Goal: Information Seeking & Learning: Learn about a topic

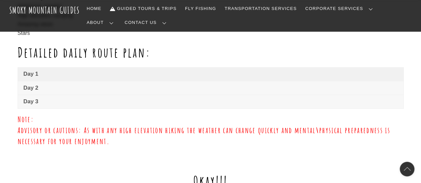
scroll to position [466, 0]
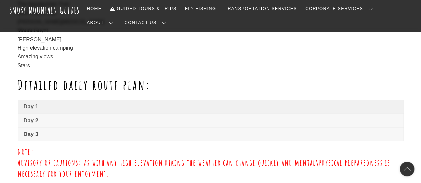
click at [130, 74] on div "Highlights: The Appalachian Trail New Found Gap [PERSON_NAME][MEDICAL_DATA] Mou…" at bounding box center [211, 35] width 386 height 116
click at [130, 96] on div "Highlights: The Appalachian Trail New Found Gap Charles Bunion Mount Guyot Ole …" at bounding box center [211, 39] width 386 height 122
click at [134, 99] on div "Highlights: The Appalachian Trail New Found Gap Charles Bunion Mount Guyot Ole …" at bounding box center [211, 39] width 386 height 122
click at [148, 103] on span "Day 1" at bounding box center [210, 107] width 374 height 8
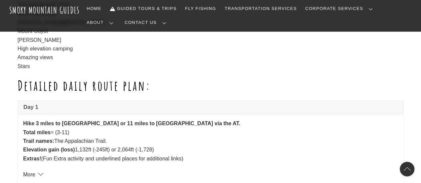
click at [108, 122] on strong "Hike 3 miles to [GEOGRAPHIC_DATA] or 11 miles to [GEOGRAPHIC_DATA] via the AT." at bounding box center [131, 124] width 217 height 6
drag, startPoint x: 61, startPoint y: 123, endPoint x: 108, endPoint y: 123, distance: 47.2
click at [108, 123] on strong "Hike 3 miles to [GEOGRAPHIC_DATA] or 11 miles to [GEOGRAPHIC_DATA] via the AT." at bounding box center [131, 124] width 217 height 6
click at [25, 123] on strong "Hike 3 miles to [GEOGRAPHIC_DATA] or 11 miles to [GEOGRAPHIC_DATA] via the AT." at bounding box center [131, 124] width 217 height 6
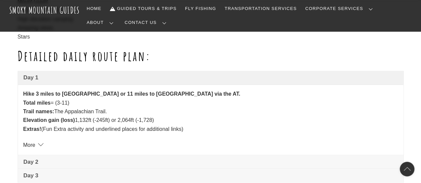
scroll to position [532, 0]
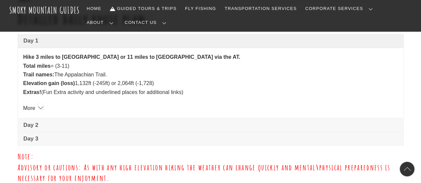
click at [35, 106] on link "More" at bounding box center [32, 108] width 19 height 6
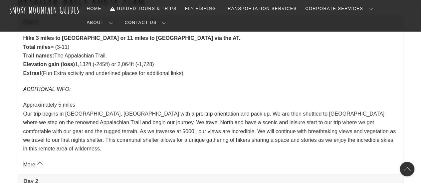
scroll to position [566, 0]
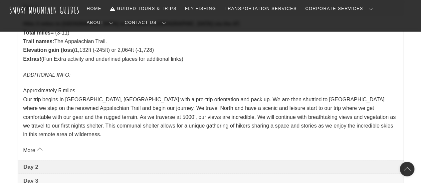
click at [63, 160] on link "Day 2" at bounding box center [210, 166] width 385 height 13
click at [41, 147] on link "More" at bounding box center [32, 150] width 19 height 6
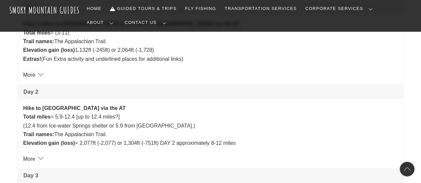
scroll to position [466, 0]
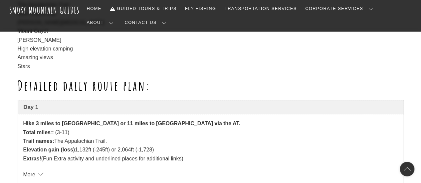
click at [39, 102] on link "Day 1" at bounding box center [210, 107] width 385 height 13
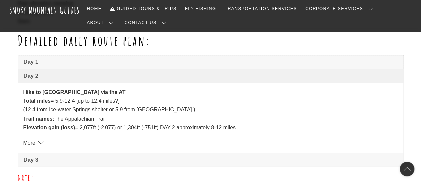
scroll to position [532, 0]
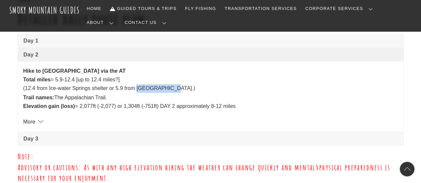
drag, startPoint x: 137, startPoint y: 87, endPoint x: 170, endPoint y: 87, distance: 33.6
click at [170, 87] on p "Hike to Tri-Corner Knob shelter via the AT Total miles = 5.9-12.4 [up to 12.4 m…" at bounding box center [210, 89] width 375 height 44
click at [143, 91] on p "Hike to Tri-Corner Knob shelter via the AT Total miles = 5.9-12.4 [up to 12.4 m…" at bounding box center [210, 89] width 375 height 44
click at [60, 53] on span "Day 2" at bounding box center [210, 55] width 374 height 8
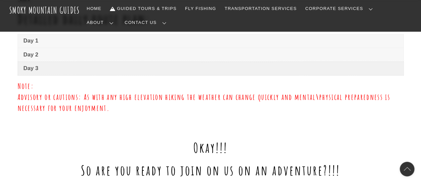
click at [43, 70] on span "Day 3" at bounding box center [210, 69] width 374 height 8
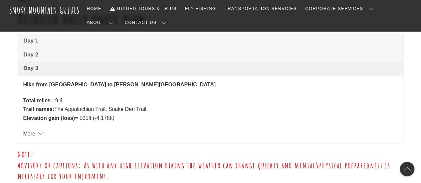
drag, startPoint x: 109, startPoint y: 107, endPoint x: 149, endPoint y: 108, distance: 40.6
click at [149, 108] on p "Total miles = 9.4 Trail names: The Appalachian Trail, Snake Den Trail. Elevatio…" at bounding box center [210, 109] width 375 height 26
click at [20, 66] on link "Day 3" at bounding box center [210, 68] width 385 height 13
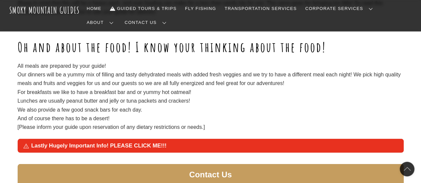
scroll to position [865, 0]
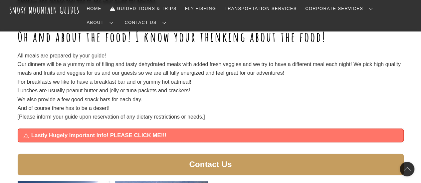
click at [112, 136] on span "Lastly Hugely Important Info! PLEASE CLICK ME!!!" at bounding box center [214, 136] width 366 height 8
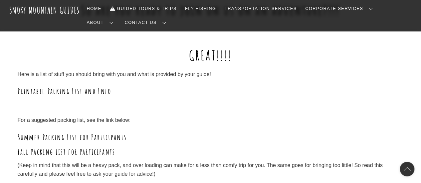
scroll to position [699, 0]
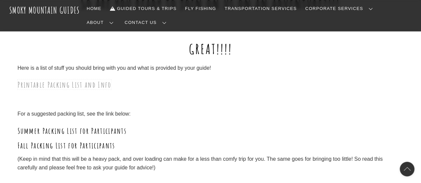
click at [66, 84] on link "Printable Packing List and Info" at bounding box center [65, 85] width 94 height 10
